Goal: Task Accomplishment & Management: Use online tool/utility

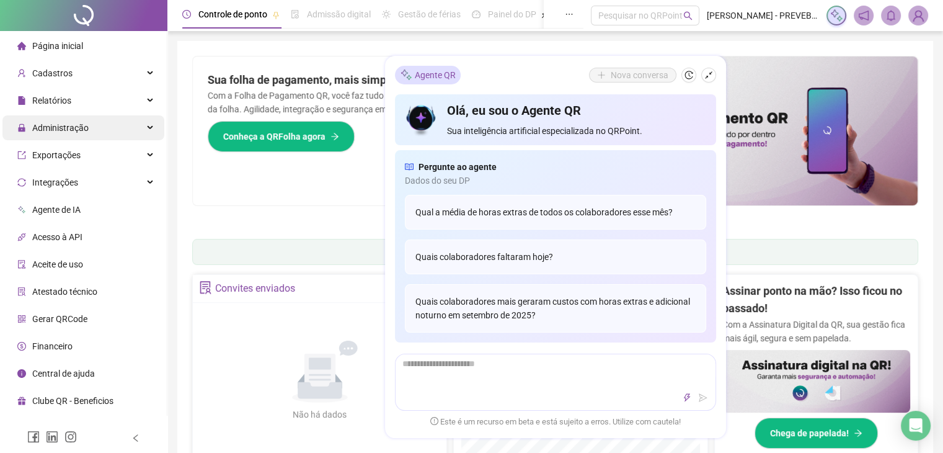
click at [110, 129] on div "Administração" at bounding box center [83, 127] width 162 height 25
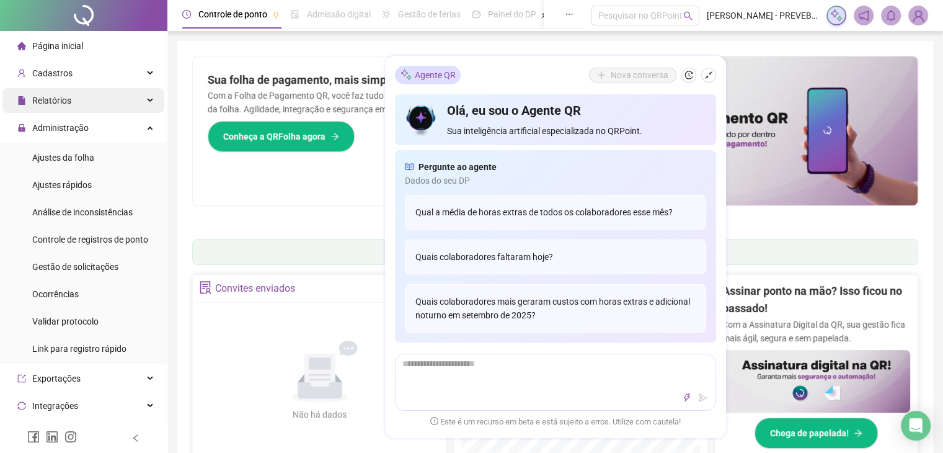
click at [123, 91] on div "Relatórios" at bounding box center [83, 100] width 162 height 25
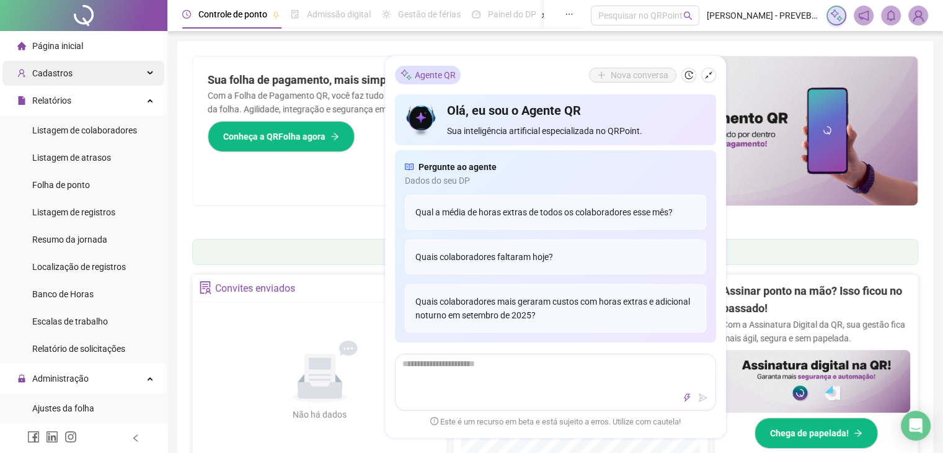
click at [121, 75] on div "Cadastros" at bounding box center [83, 73] width 162 height 25
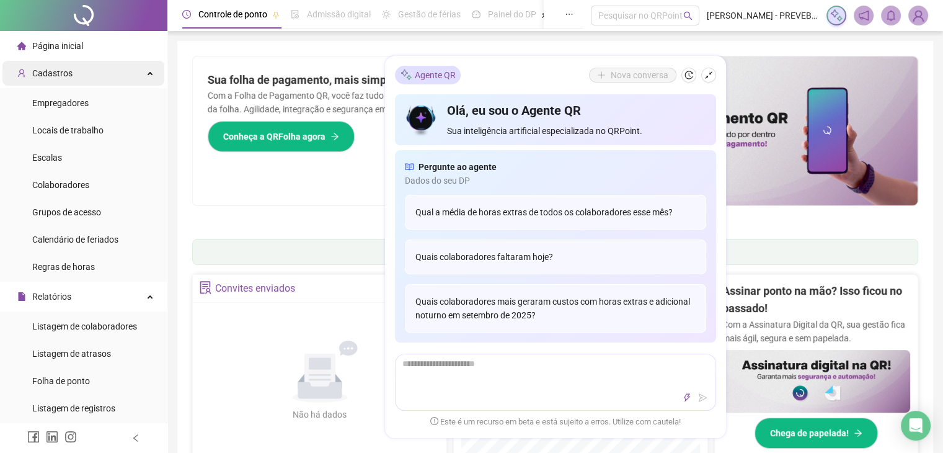
click at [125, 70] on div "Cadastros" at bounding box center [83, 73] width 162 height 25
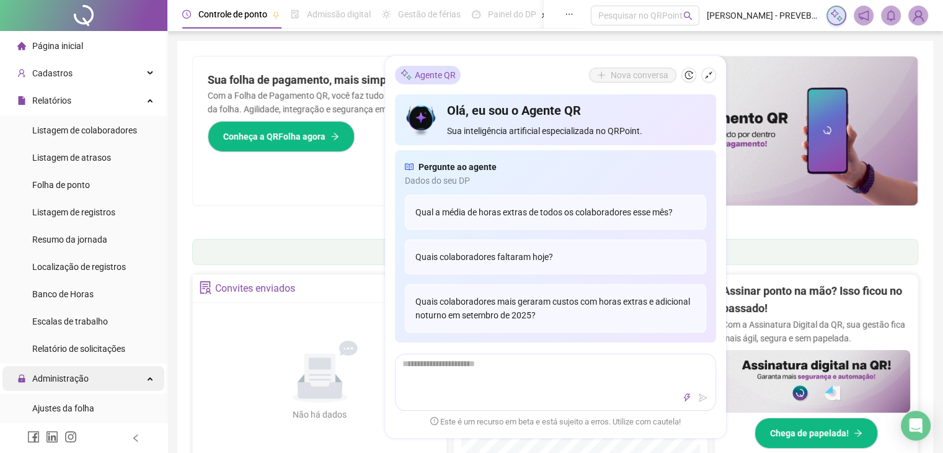
click at [112, 376] on div "Administração" at bounding box center [83, 378] width 162 height 25
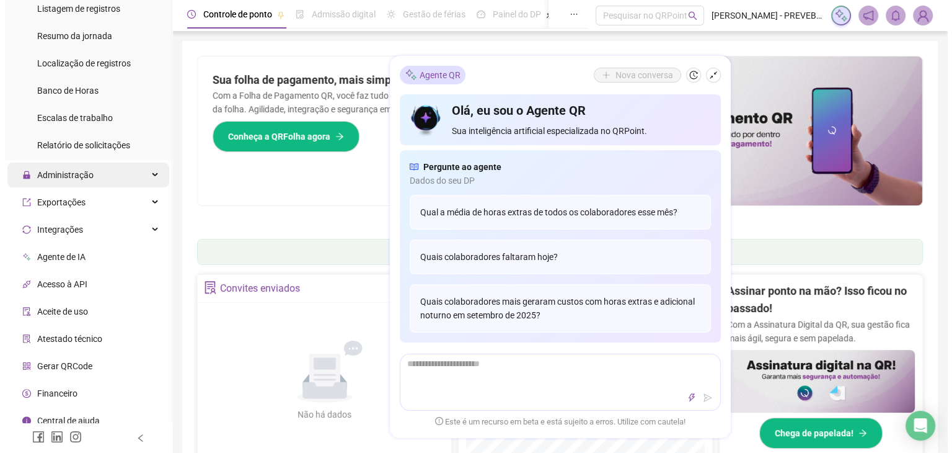
scroll to position [213, 0]
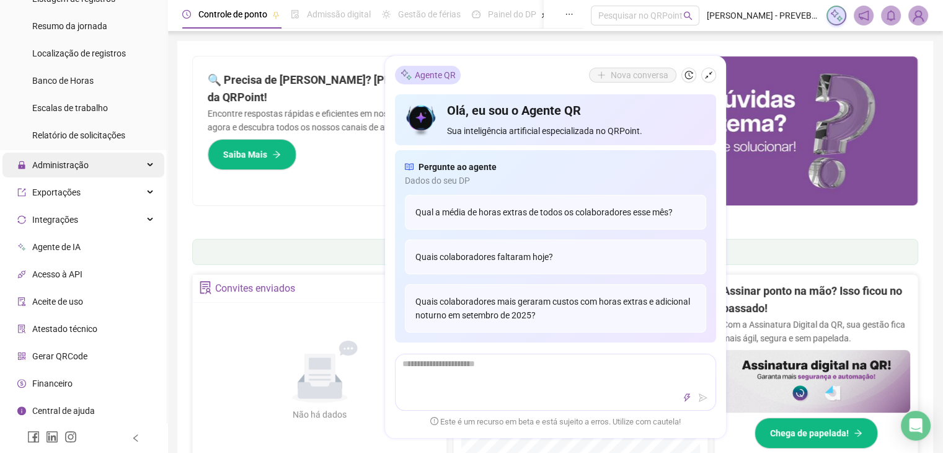
click at [76, 165] on span "Administração" at bounding box center [60, 165] width 56 height 10
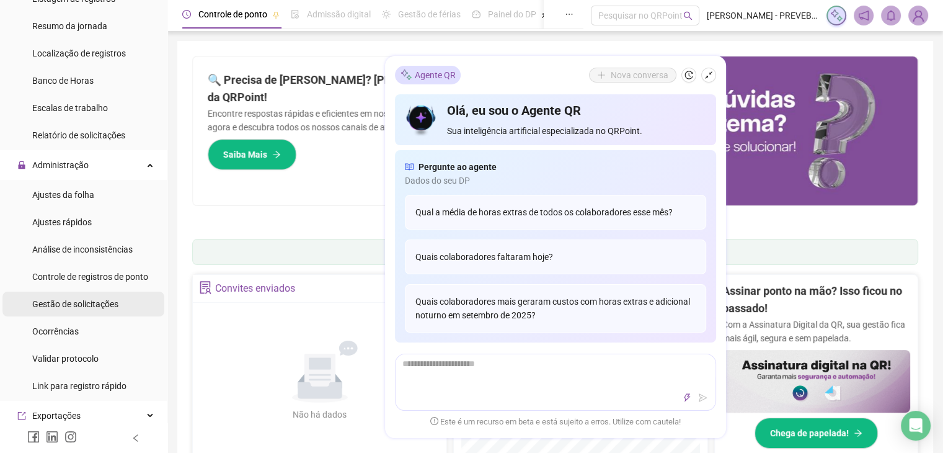
click at [71, 301] on span "Gestão de solicitações" at bounding box center [75, 304] width 86 height 10
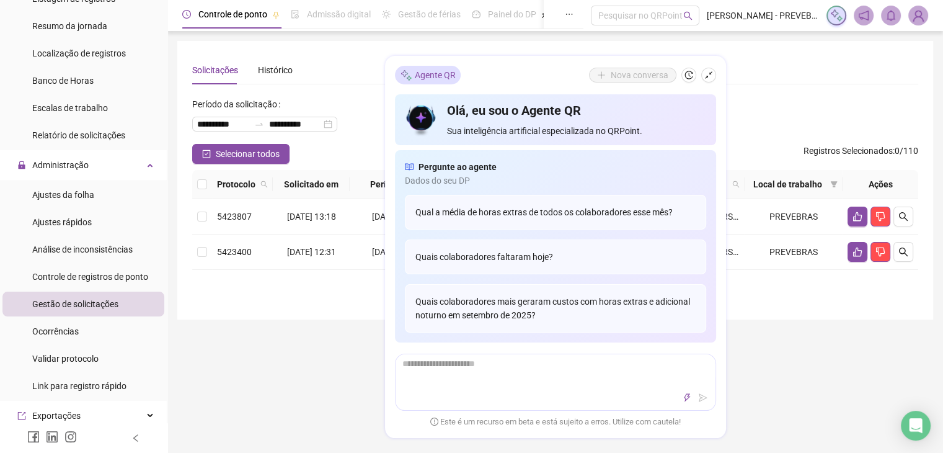
click at [709, 76] on icon "shrink" at bounding box center [708, 75] width 9 height 9
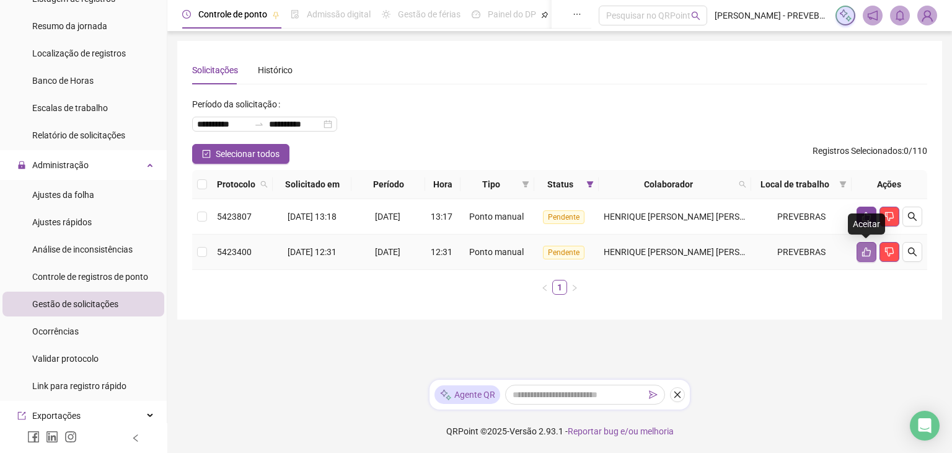
click at [866, 252] on icon "like" at bounding box center [867, 252] width 10 height 10
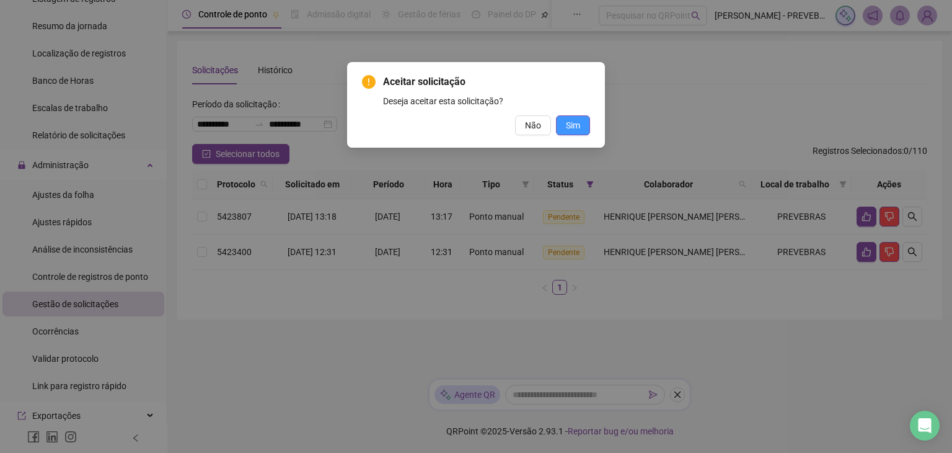
click at [580, 122] on button "Sim" at bounding box center [573, 125] width 34 height 20
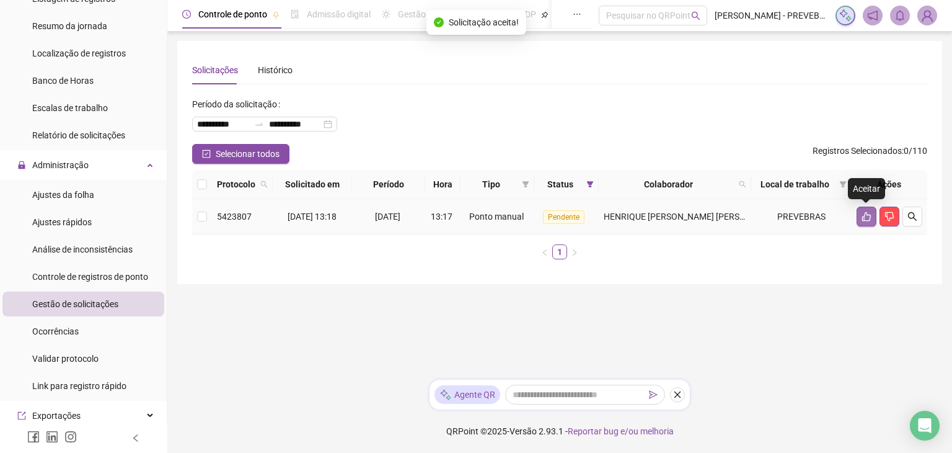
click at [869, 216] on icon "like" at bounding box center [867, 216] width 10 height 10
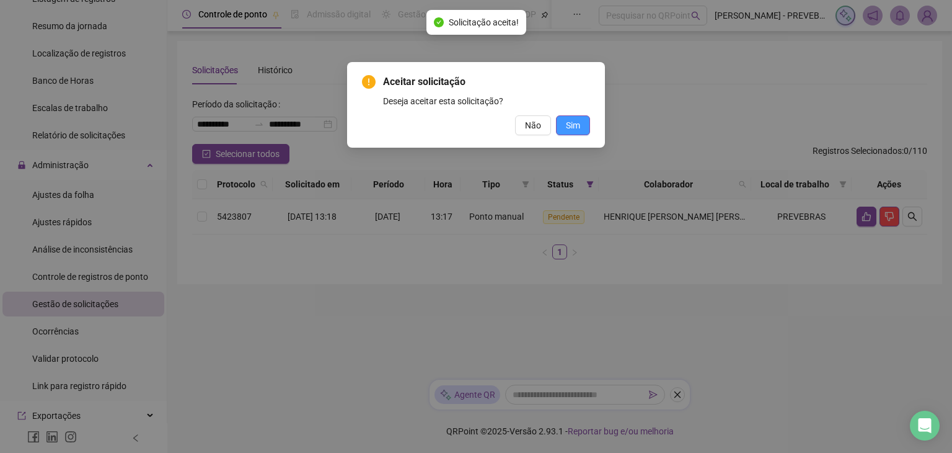
click at [566, 125] on span "Sim" at bounding box center [573, 125] width 14 height 14
